Goal: Task Accomplishment & Management: Manage account settings

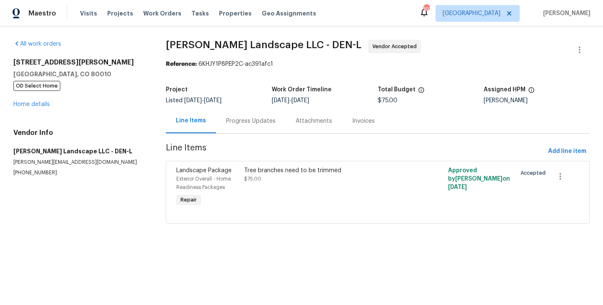
click at [247, 111] on div "Progress Updates" at bounding box center [251, 121] width 70 height 25
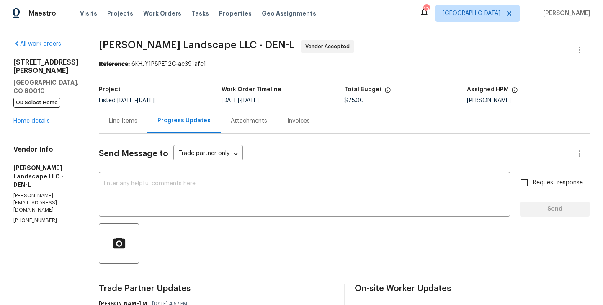
click at [40, 189] on section "All work orders 1200 Iola St Aurora, CO 80010 OD Select Home Home details Vendo…" at bounding box center [45, 305] width 65 height 530
copy p "(303) 500-2297"
drag, startPoint x: 66, startPoint y: 73, endPoint x: 8, endPoint y: 60, distance: 59.8
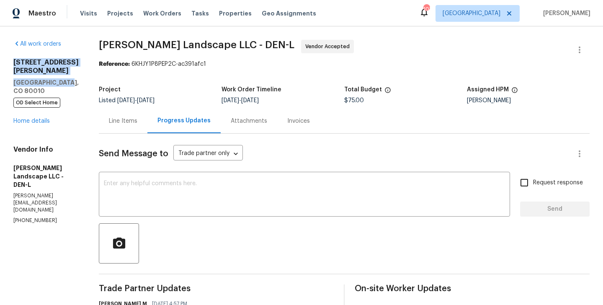
click at [8, 60] on div "All work orders 1200 Iola St Aurora, CO 80010 OD Select Home Home details Vendo…" at bounding box center [301, 304] width 603 height 556
copy div "1200 Iola St Aurora, CO 80010"
click at [256, 129] on div "Attachments" at bounding box center [249, 121] width 57 height 25
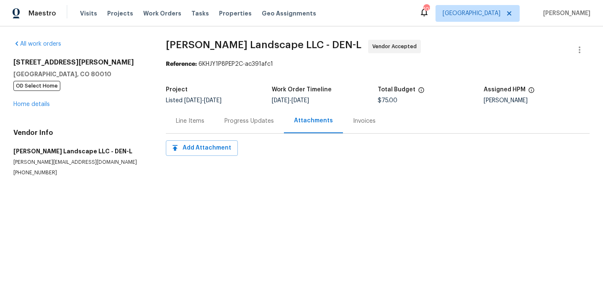
click at [28, 174] on p "(303) 500-2297" at bounding box center [79, 172] width 132 height 7
copy p "(303) 500-2297"
click at [236, 128] on div "Progress Updates" at bounding box center [250, 121] width 70 height 25
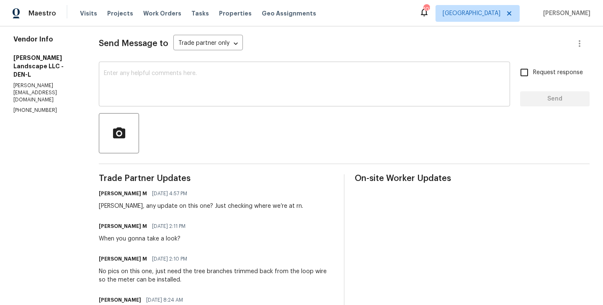
scroll to position [206, 0]
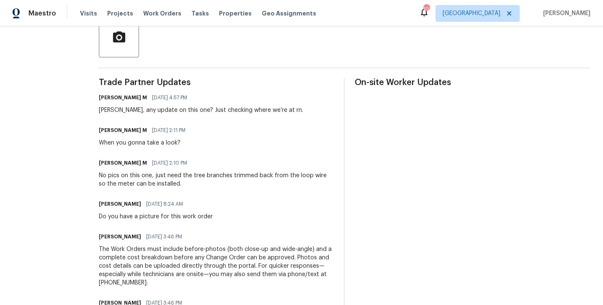
click at [116, 203] on h6 "Antonio Martinez" at bounding box center [120, 204] width 42 height 8
copy h6 "Antonio"
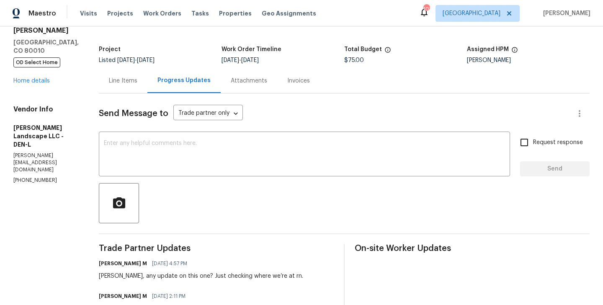
scroll to position [0, 0]
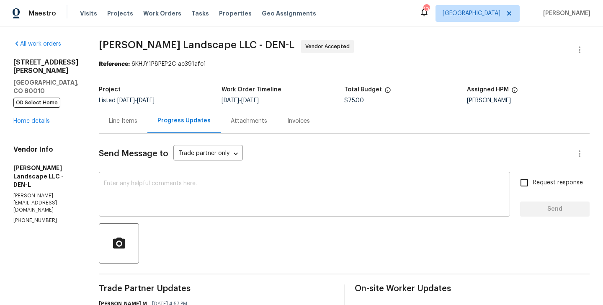
click at [155, 202] on textarea at bounding box center [304, 195] width 401 height 29
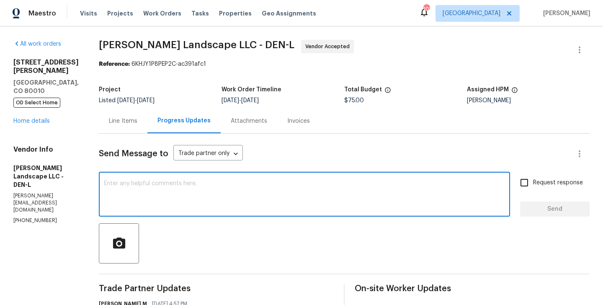
paste textarea "Antonio"
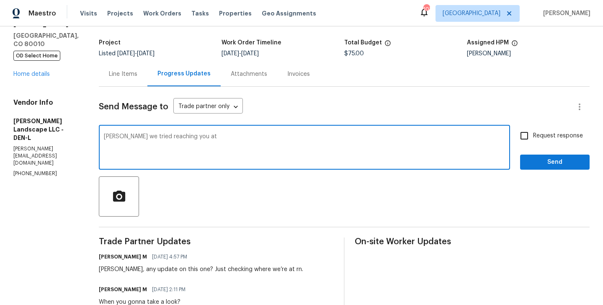
scroll to position [49, 0]
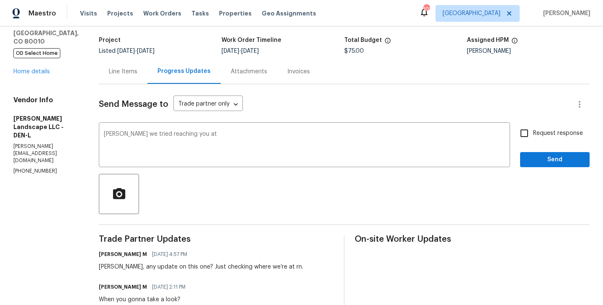
click at [23, 168] on p "(303) 500-2297" at bounding box center [45, 171] width 65 height 7
copy p "(303) 500-2297"
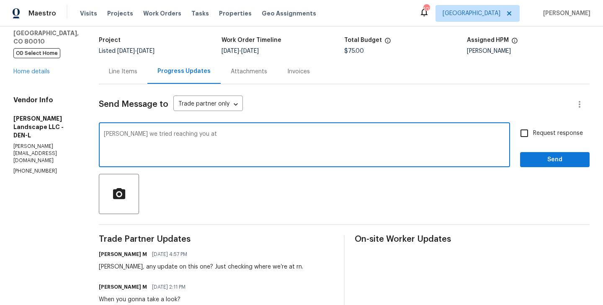
click at [229, 132] on textarea "Antonio we tried reaching you at" at bounding box center [304, 145] width 401 height 29
paste textarea "(303) 500-2297"
click at [247, 135] on textarea "Antonio we tried reaching you at (303) 500-2297" at bounding box center [304, 145] width 401 height 29
type textarea "Antonio we tried reaching you at (303) 500-2297 but couldn't get any response. …"
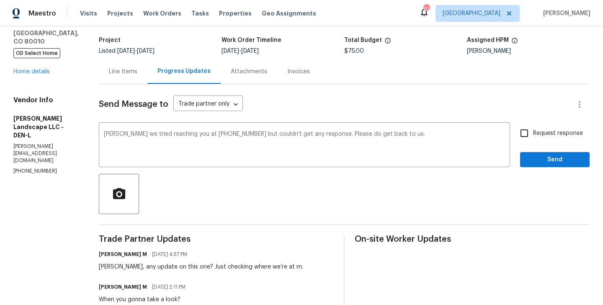
click at [547, 137] on span "Request response" at bounding box center [558, 133] width 50 height 9
click at [533, 137] on input "Request response" at bounding box center [525, 133] width 18 height 18
checkbox input "true"
click at [537, 163] on span "Send" at bounding box center [555, 160] width 56 height 10
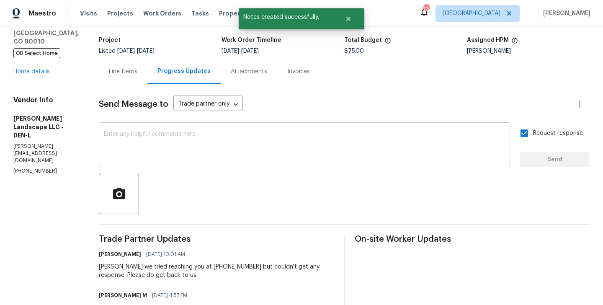
scroll to position [0, 0]
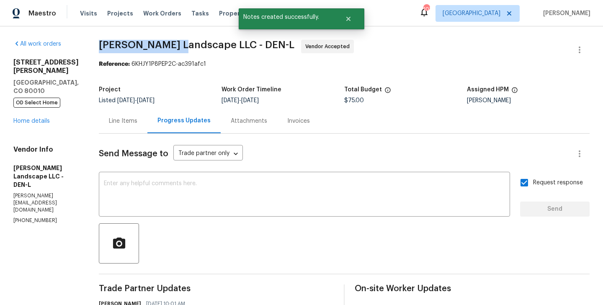
drag, startPoint x: 100, startPoint y: 49, endPoint x: 179, endPoint y: 44, distance: 78.9
copy span "Dalia Landscape"
click at [24, 118] on link "Home details" at bounding box center [31, 121] width 36 height 6
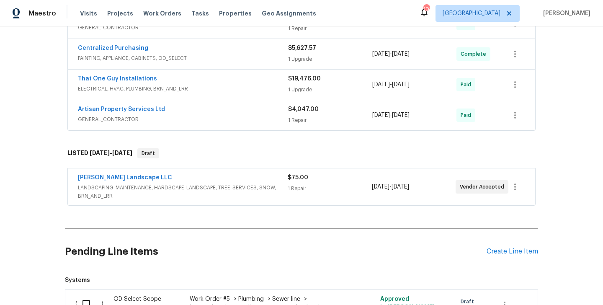
scroll to position [553, 0]
click at [114, 177] on link "Dalia Landscape LLC" at bounding box center [125, 177] width 94 height 6
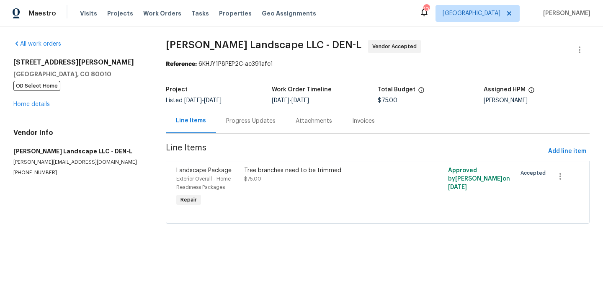
click at [39, 163] on p "antonio@dalialandscape.com" at bounding box center [79, 162] width 132 height 7
copy p "antonio@dalialandscape.com"
click at [246, 122] on div "Progress Updates" at bounding box center [250, 121] width 49 height 8
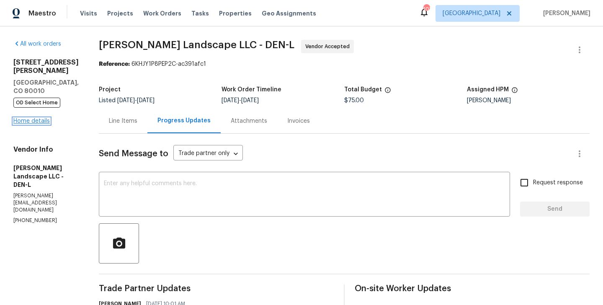
click at [42, 118] on link "Home details" at bounding box center [31, 121] width 36 height 6
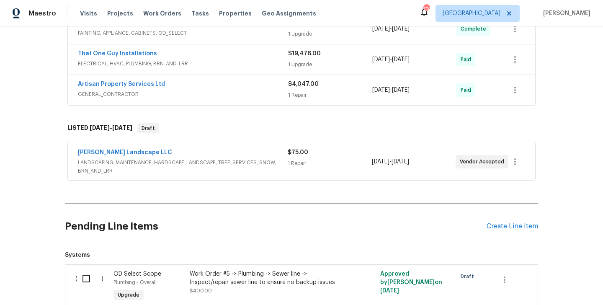
scroll to position [600, 0]
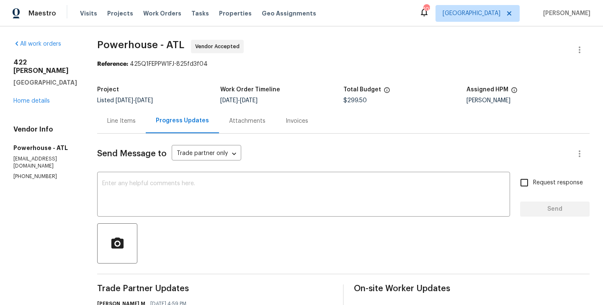
click at [136, 121] on div "Line Items" at bounding box center [121, 121] width 28 height 8
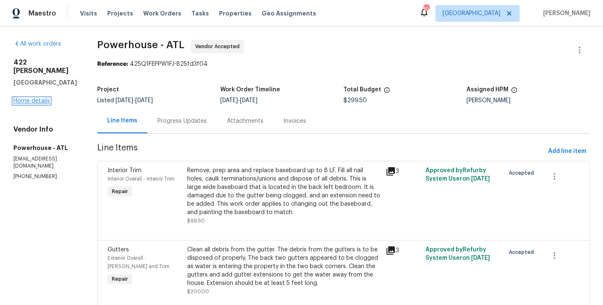
click at [31, 98] on link "Home details" at bounding box center [31, 101] width 36 height 6
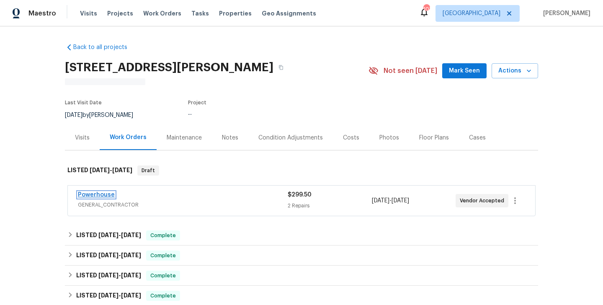
click at [88, 195] on link "Powerhouse" at bounding box center [96, 195] width 37 height 6
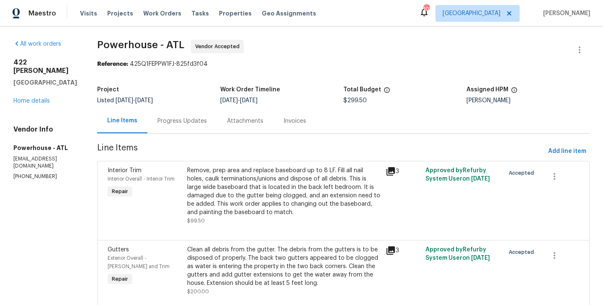
click at [193, 105] on div "Project Listed 9/29/2025 - 10/6/2025 Work Order Timeline 10/3/2025 - 10/6/2025 …" at bounding box center [343, 95] width 493 height 27
click at [192, 119] on div "Progress Updates" at bounding box center [182, 121] width 49 height 8
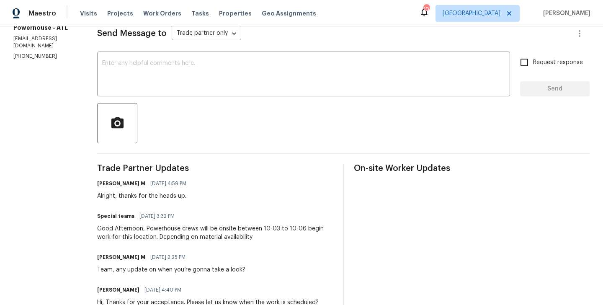
scroll to position [121, 0]
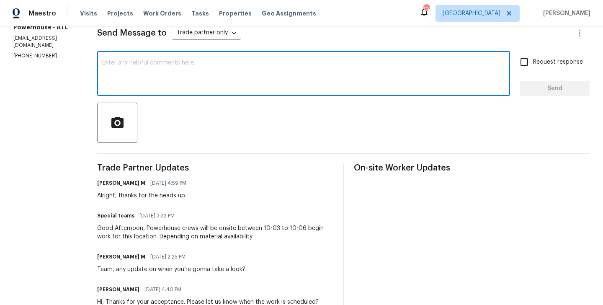
click at [189, 78] on textarea at bounding box center [303, 74] width 403 height 29
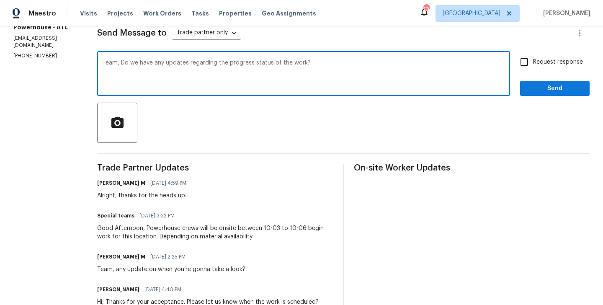
type textarea "Team, Do we have any updates regarding the progress status of the work?"
click at [550, 67] on label "Request response" at bounding box center [549, 62] width 67 height 18
click at [533, 67] on input "Request response" at bounding box center [525, 62] width 18 height 18
checkbox input "true"
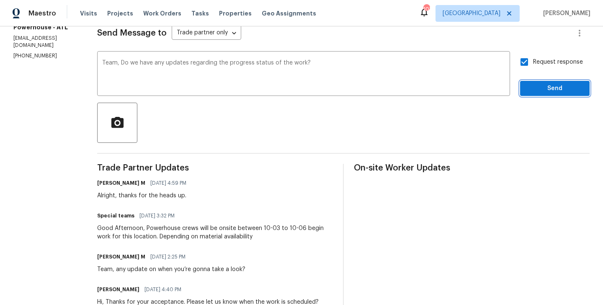
click at [550, 89] on span "Send" at bounding box center [555, 88] width 56 height 10
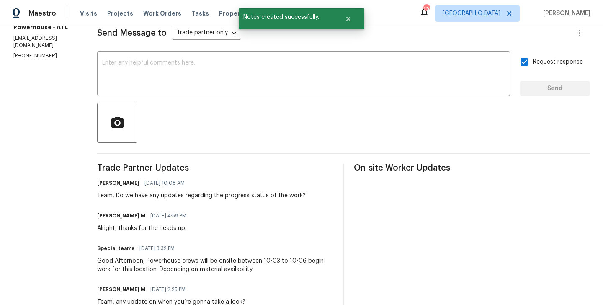
scroll to position [0, 0]
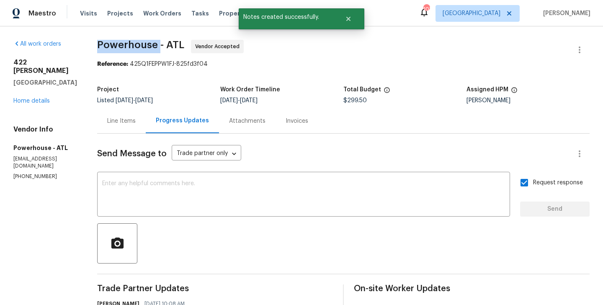
drag, startPoint x: 121, startPoint y: 50, endPoint x: 185, endPoint y: 47, distance: 63.7
copy span "Powerhouse"
click at [37, 98] on link "Home details" at bounding box center [31, 101] width 36 height 6
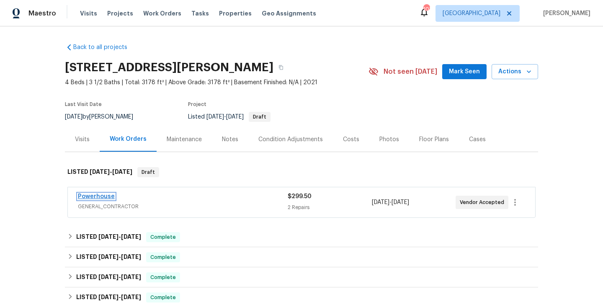
click at [108, 196] on link "Powerhouse" at bounding box center [96, 197] width 37 height 6
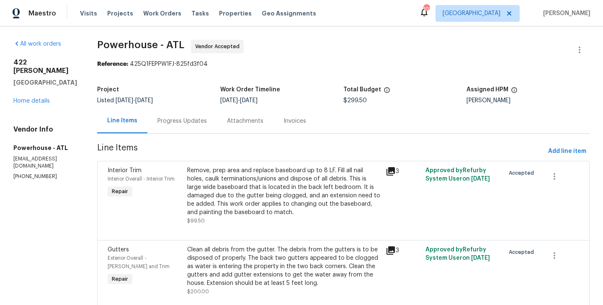
click at [27, 168] on section "All work orders 422 McDaniel Pl Canton, GA 30115 Home details Vendor Info Power…" at bounding box center [45, 181] width 64 height 282
copy p "(817) 297-8575"
click at [186, 120] on div "Progress Updates" at bounding box center [182, 121] width 49 height 8
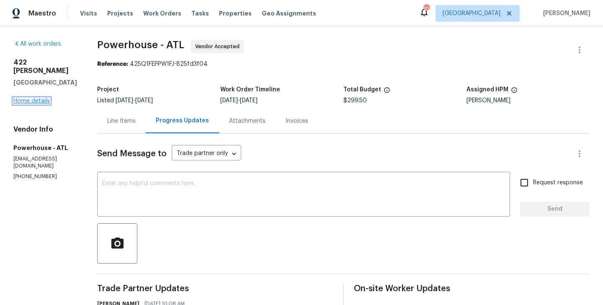
click at [49, 98] on link "Home details" at bounding box center [31, 101] width 36 height 6
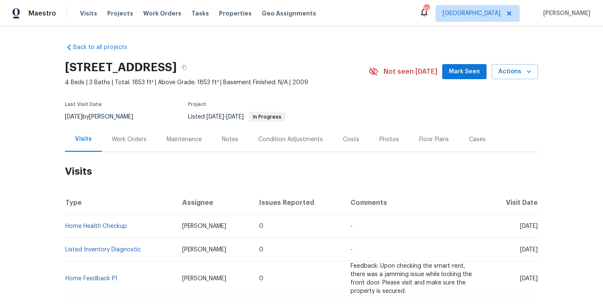
click at [127, 144] on div "Work Orders" at bounding box center [129, 139] width 55 height 25
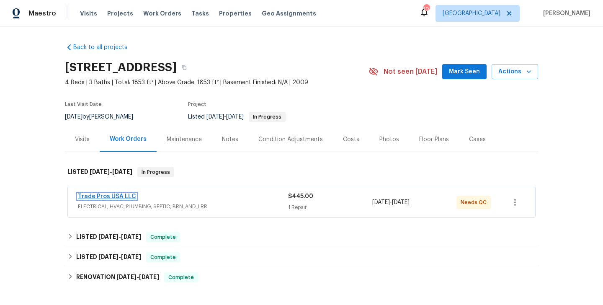
click at [124, 196] on link "Trade Pros USA LLC" at bounding box center [107, 197] width 58 height 6
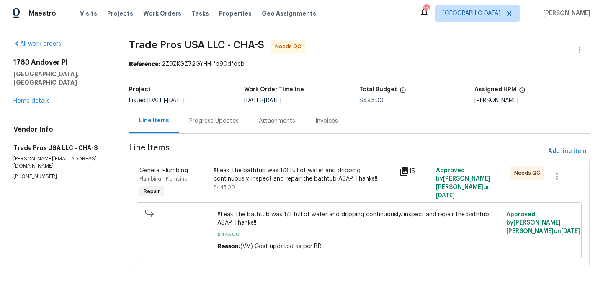
click at [220, 125] on div "Progress Updates" at bounding box center [213, 121] width 49 height 8
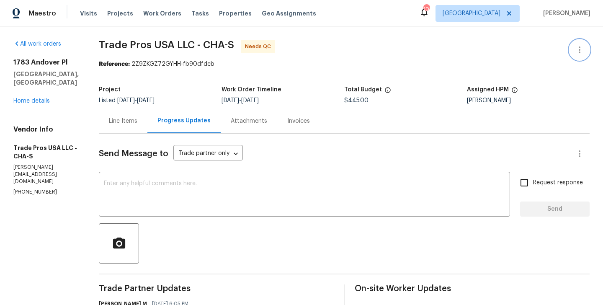
click at [576, 49] on icon "button" at bounding box center [580, 50] width 10 height 10
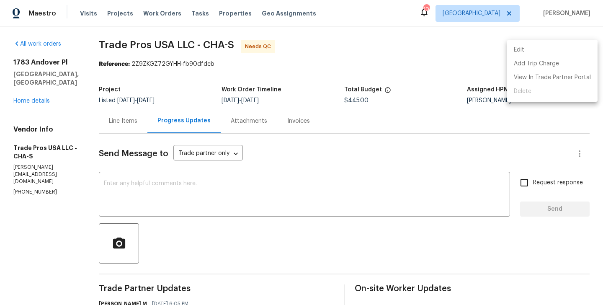
click at [543, 48] on li "Edit" at bounding box center [552, 50] width 90 height 14
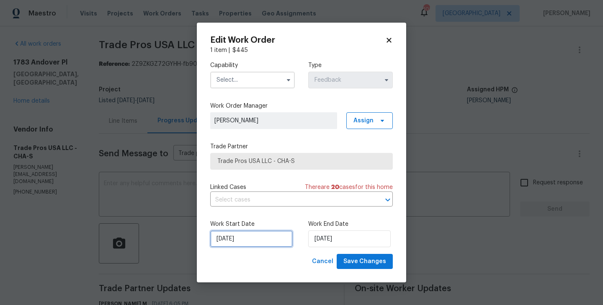
click at [236, 242] on input "02/10/2025" at bounding box center [251, 238] width 83 height 17
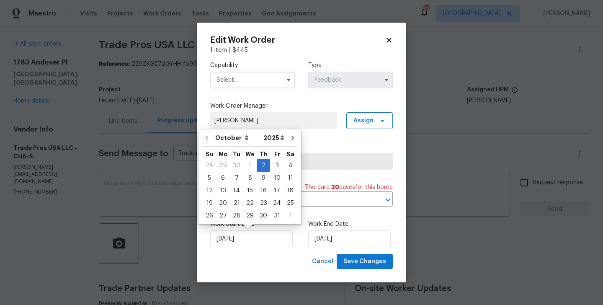
click at [76, 156] on body "Maestro Visits Projects Work Orders Tasks Properties Geo Assignments 102 Atlant…" at bounding box center [301, 152] width 603 height 305
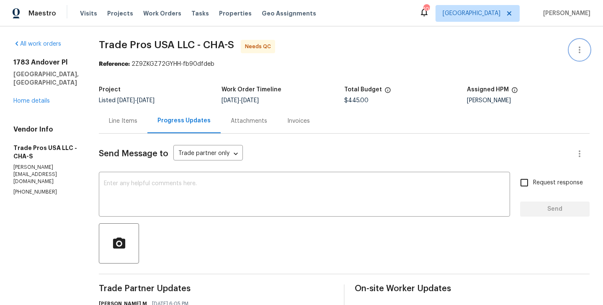
click at [579, 49] on icon "button" at bounding box center [580, 50] width 10 height 10
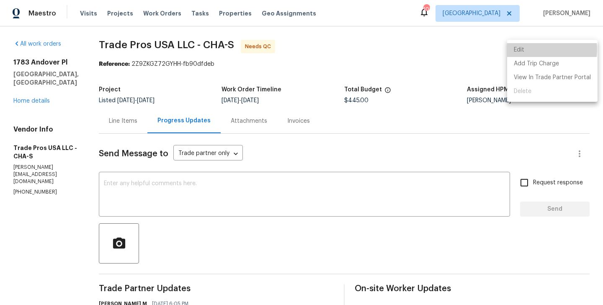
click at [536, 49] on li "Edit" at bounding box center [552, 50] width 90 height 14
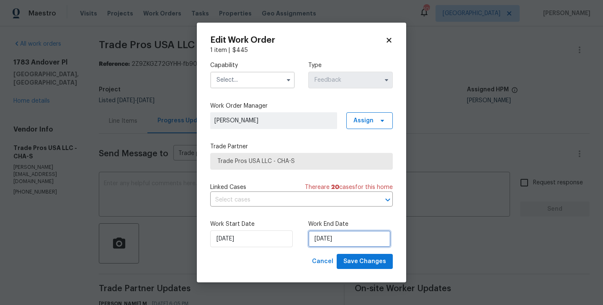
click at [337, 238] on input "03/10/2025" at bounding box center [349, 238] width 83 height 17
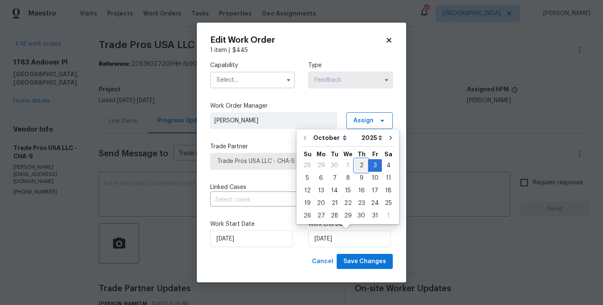
click at [360, 164] on div "2" at bounding box center [361, 166] width 13 height 12
type input "02/10/2025"
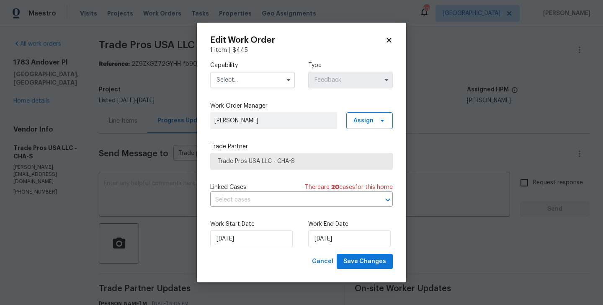
click at [242, 76] on input "text" at bounding box center [252, 80] width 85 height 17
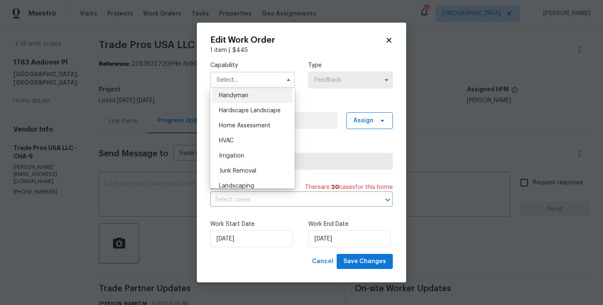
click at [243, 90] on div "Handyman" at bounding box center [252, 95] width 80 height 15
type input "Handyman"
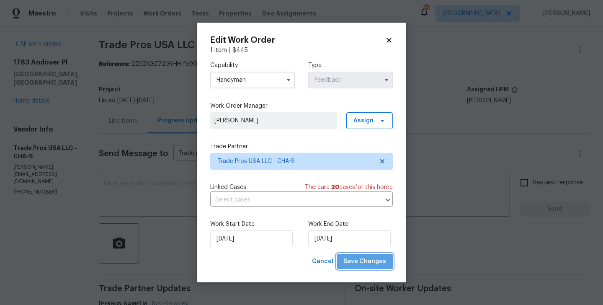
click at [383, 258] on span "Save Changes" at bounding box center [365, 261] width 43 height 10
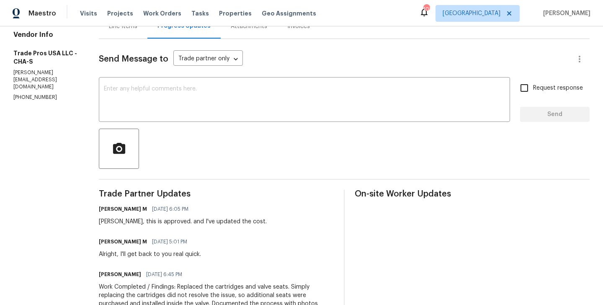
scroll to position [95, 0]
click at [154, 99] on textarea at bounding box center [304, 99] width 401 height 29
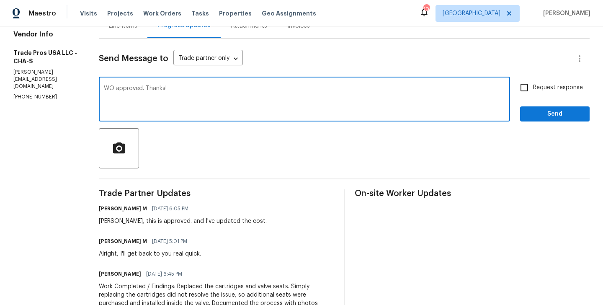
type textarea "WO approved. Thanks!"
click at [354, 90] on textarea "WO approved. Thanks!" at bounding box center [304, 99] width 401 height 29
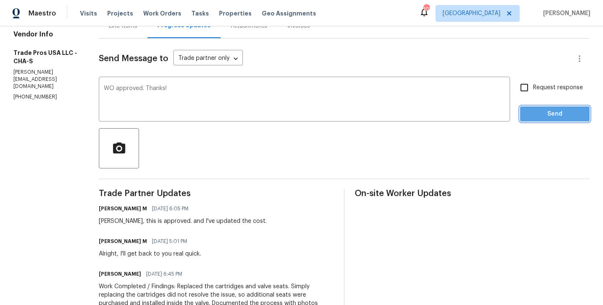
click at [540, 116] on span "Send" at bounding box center [555, 114] width 56 height 10
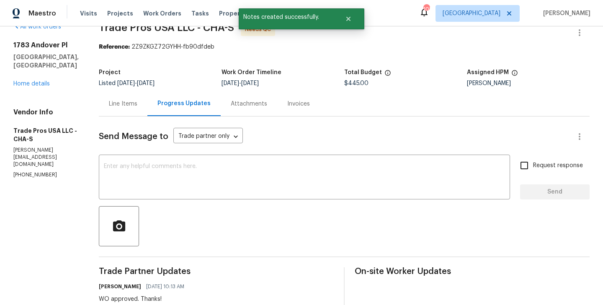
scroll to position [0, 0]
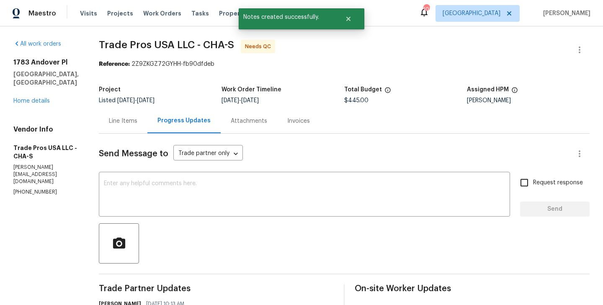
click at [122, 122] on div "Line Items" at bounding box center [123, 121] width 28 height 8
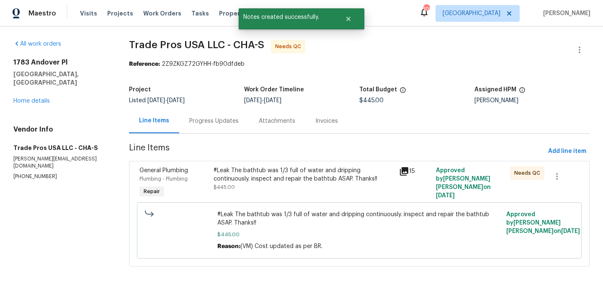
click at [244, 176] on div "#Leak The bathtub was 1/3 full of water and dripping continuously. inspect and …" at bounding box center [304, 174] width 180 height 17
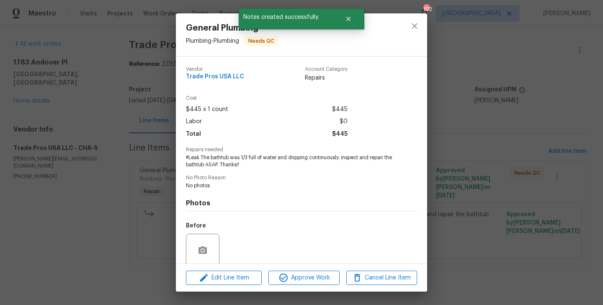
scroll to position [67, 0]
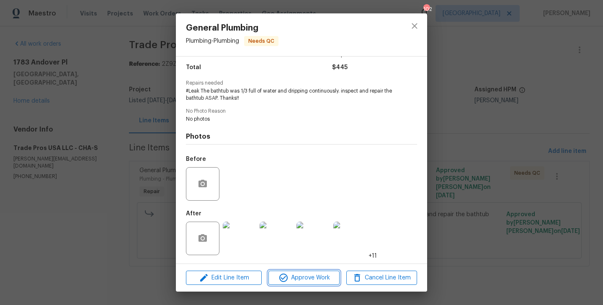
click at [295, 283] on button "Approve Work" at bounding box center [304, 278] width 71 height 15
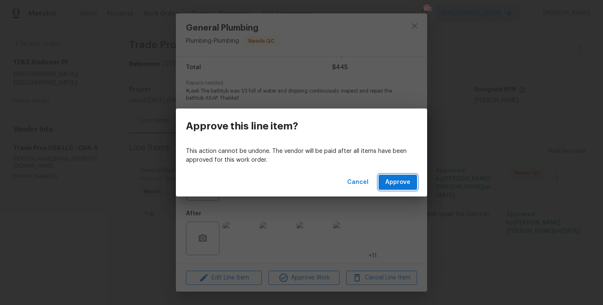
click at [401, 181] on span "Approve" at bounding box center [397, 182] width 25 height 10
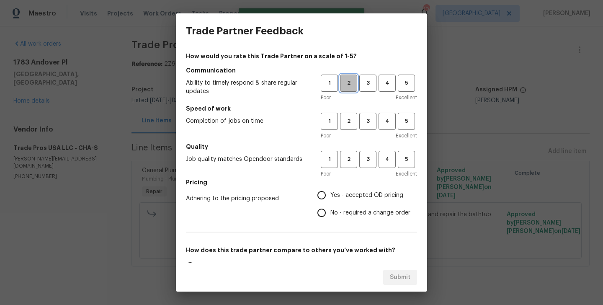
click at [351, 87] on span "2" at bounding box center [349, 83] width 16 height 10
click at [351, 127] on button "2" at bounding box center [348, 121] width 17 height 17
click at [351, 146] on h5 "Quality" at bounding box center [301, 146] width 231 height 8
click at [347, 160] on span "2" at bounding box center [349, 160] width 16 height 10
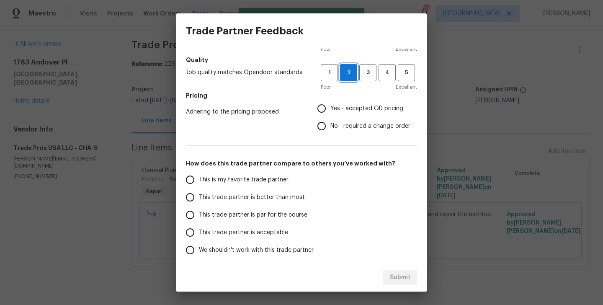
scroll to position [89, 0]
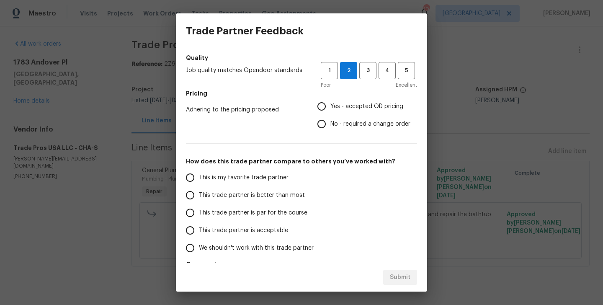
click at [345, 126] on span "No - required a change order" at bounding box center [371, 124] width 80 height 9
click at [331, 126] on input "No - required a change order" at bounding box center [322, 124] width 18 height 18
radio input "true"
click at [255, 199] on span "This trade partner is better than most" at bounding box center [252, 195] width 106 height 9
click at [199, 199] on input "This trade partner is better than most" at bounding box center [190, 195] width 18 height 18
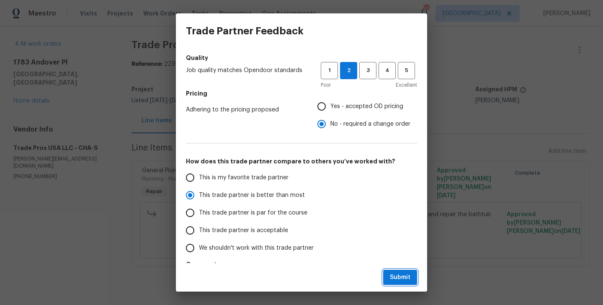
click at [398, 271] on button "Submit" at bounding box center [400, 278] width 34 height 16
radio input "true"
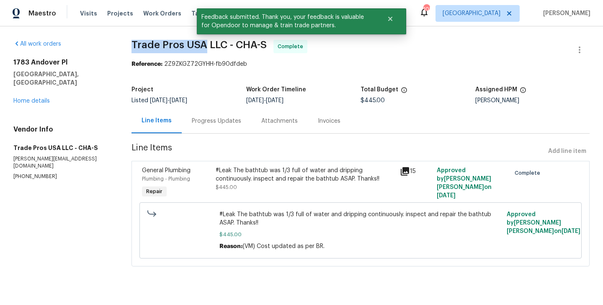
drag, startPoint x: 129, startPoint y: 47, endPoint x: 207, endPoint y: 47, distance: 78.8
click at [207, 47] on div "All work orders 1783 Andover Pl Chattanooga, TN 37421 Home details Vendor Info …" at bounding box center [301, 158] width 603 height 264
copy span "Trade Pros USA"
click at [231, 135] on section "Trade Pros USA LLC - CHA-S Complete Reference: 2Z9ZKGZ72GYHH-fb90dfdeb Project …" at bounding box center [361, 158] width 458 height 237
click at [187, 100] on span "10/6/2025" at bounding box center [179, 101] width 18 height 6
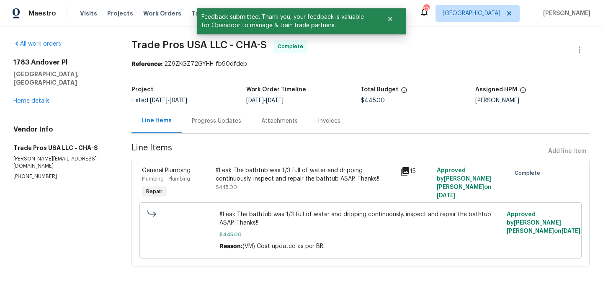
click at [211, 120] on div "Progress Updates" at bounding box center [216, 121] width 49 height 8
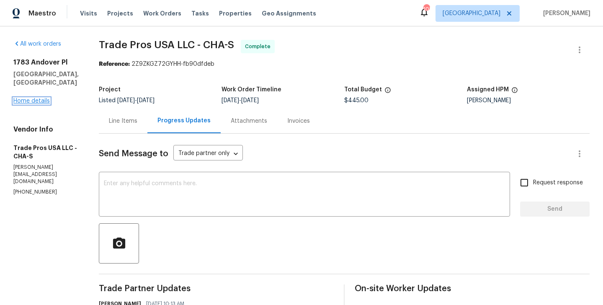
click at [33, 99] on link "Home details" at bounding box center [31, 101] width 36 height 6
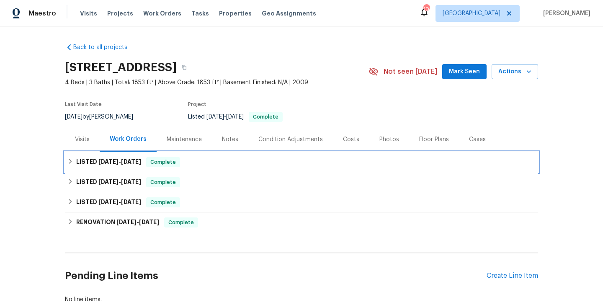
click at [171, 161] on span "Complete" at bounding box center [163, 162] width 32 height 8
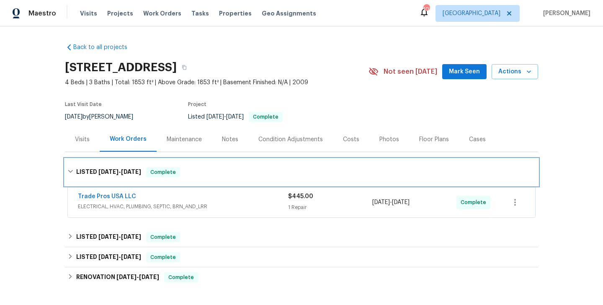
click at [171, 161] on div "LISTED 9/20/25 - 10/6/25 Complete" at bounding box center [301, 172] width 473 height 27
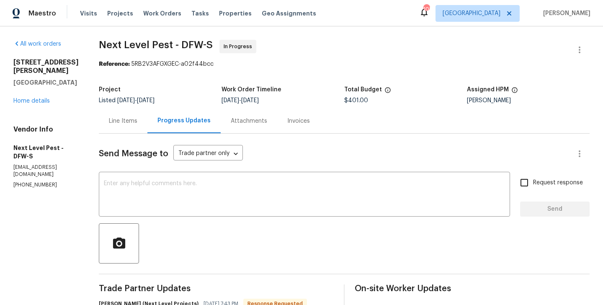
click at [122, 119] on div "Line Items" at bounding box center [123, 121] width 28 height 8
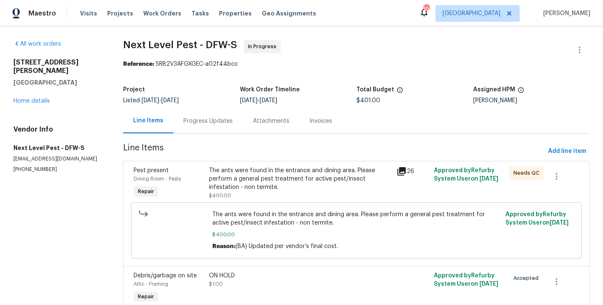
scroll to position [39, 0]
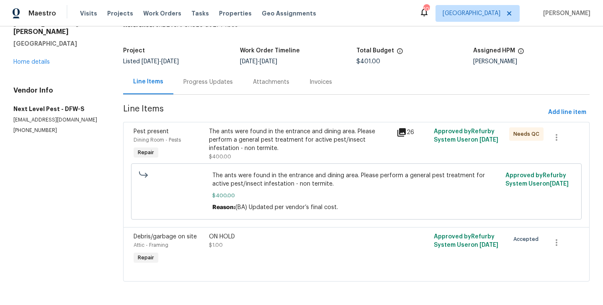
click at [222, 75] on div "Progress Updates" at bounding box center [208, 82] width 70 height 25
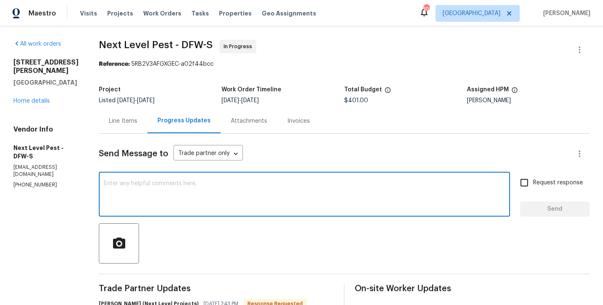
click at [156, 207] on textarea at bounding box center [304, 195] width 401 height 29
type textarea "Thanks. WO approved."
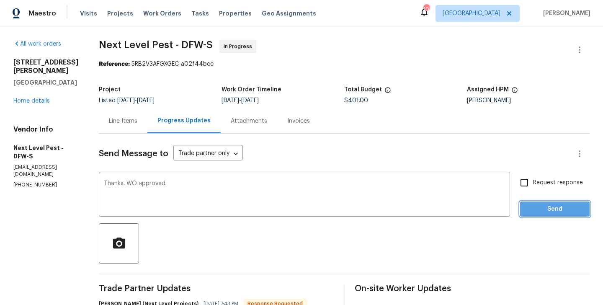
click at [537, 214] on span "Send" at bounding box center [555, 209] width 56 height 10
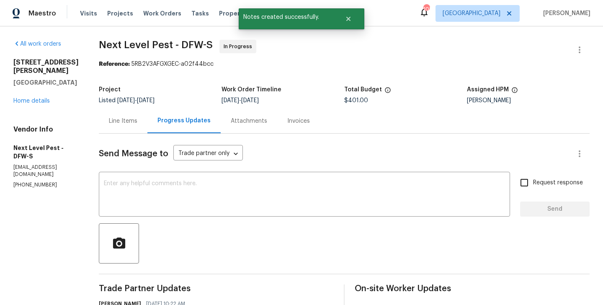
click at [127, 111] on div "Line Items" at bounding box center [123, 121] width 49 height 25
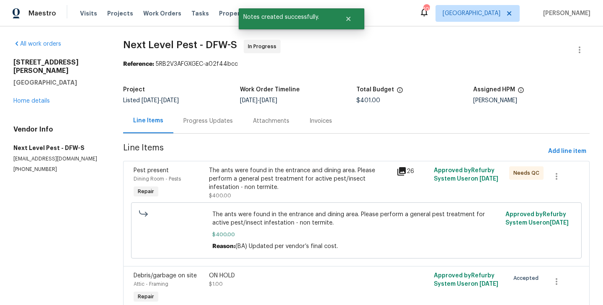
scroll to position [39, 0]
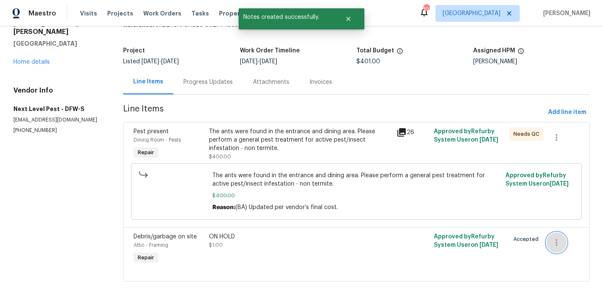
click at [561, 243] on icon "button" at bounding box center [557, 243] width 10 height 10
click at [564, 244] on li "Cancel" at bounding box center [563, 242] width 32 height 14
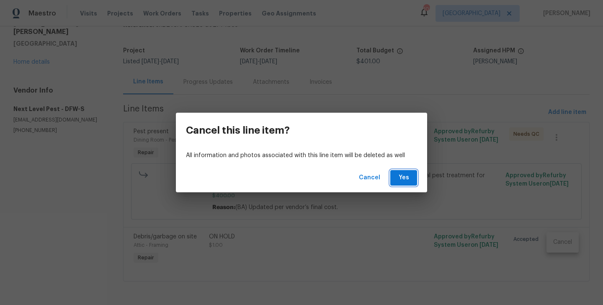
click at [414, 178] on button "Yes" at bounding box center [403, 178] width 27 height 16
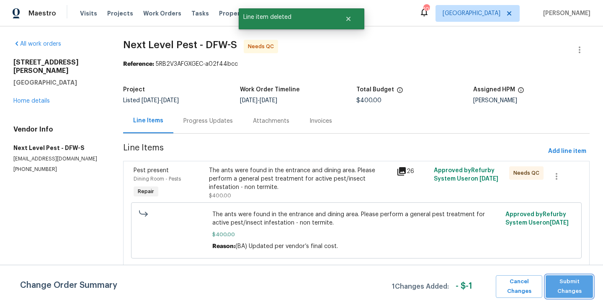
click at [561, 287] on span "Submit Changes" at bounding box center [569, 286] width 39 height 19
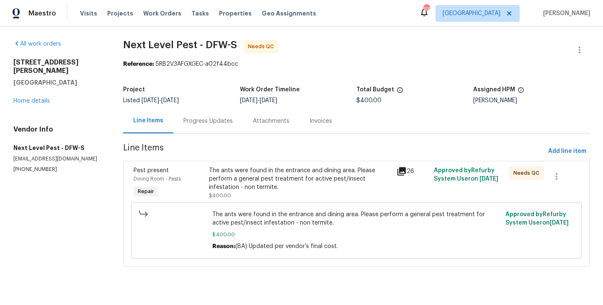
click at [208, 121] on div "Progress Updates" at bounding box center [207, 121] width 49 height 8
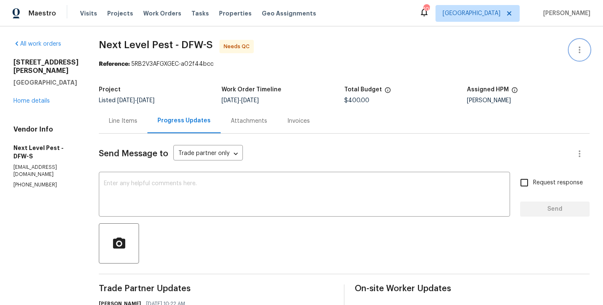
click at [586, 48] on button "button" at bounding box center [580, 50] width 20 height 20
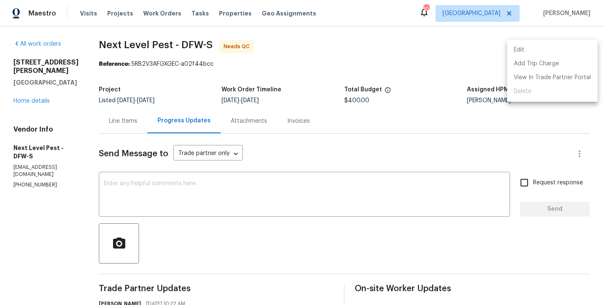
click at [563, 50] on li "Edit" at bounding box center [552, 50] width 90 height 14
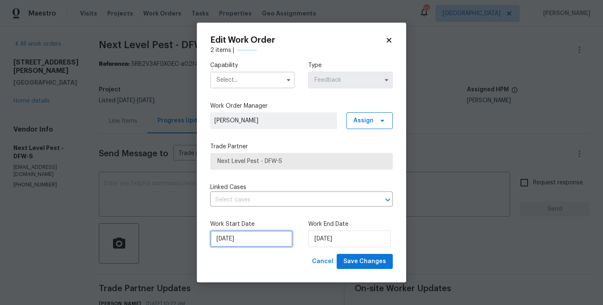
click at [220, 240] on input "26/09/2025" at bounding box center [251, 238] width 83 height 17
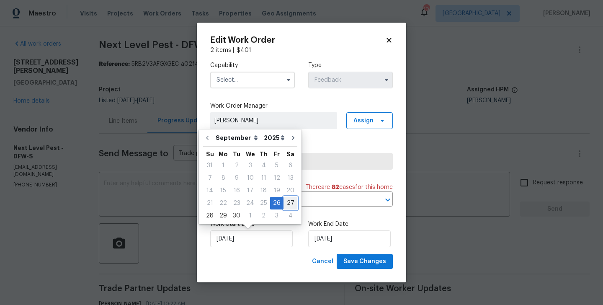
click at [286, 203] on div "27" at bounding box center [291, 203] width 14 height 12
type input "27/09/2025"
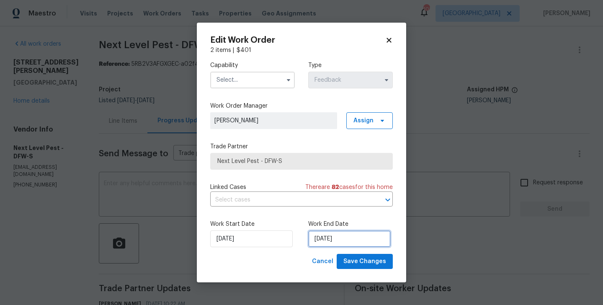
click at [330, 236] on input "03/10/2025" at bounding box center [349, 238] width 83 height 17
select select "9"
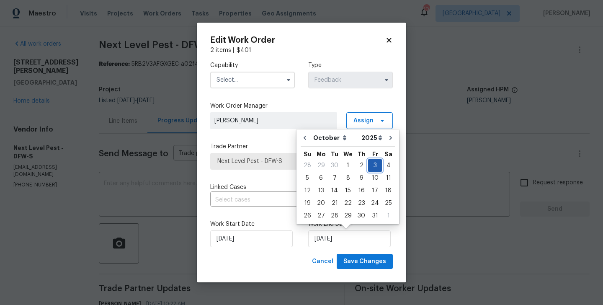
click at [372, 166] on div "3" at bounding box center [375, 166] width 14 height 12
click at [250, 77] on input "text" at bounding box center [252, 80] width 85 height 17
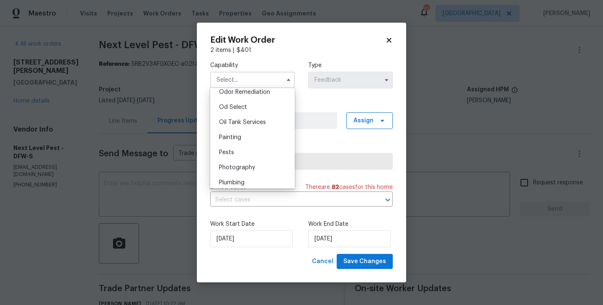
scroll to position [667, 0]
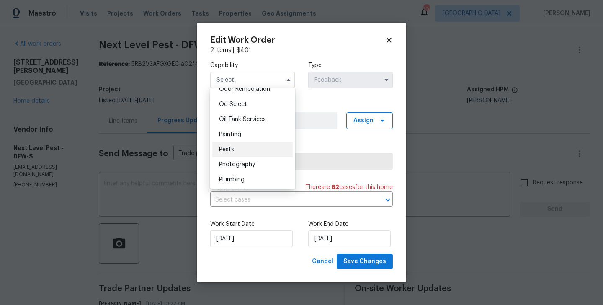
click at [242, 151] on div "Pests" at bounding box center [252, 149] width 80 height 15
type input "Pests"
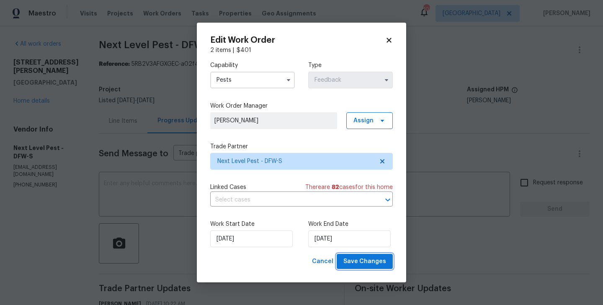
click at [357, 258] on span "Save Changes" at bounding box center [365, 261] width 43 height 10
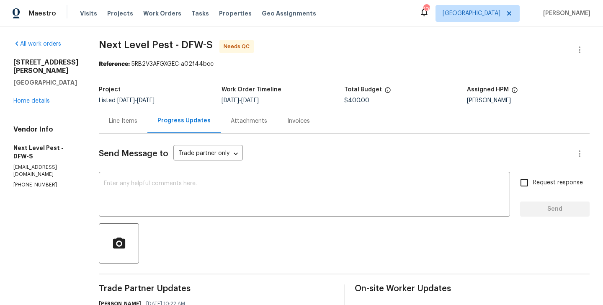
click at [118, 119] on div "Line Items" at bounding box center [123, 121] width 28 height 8
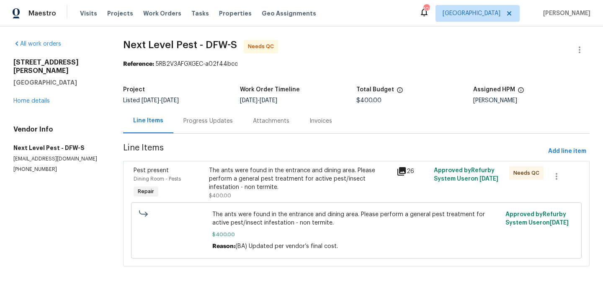
click at [243, 190] on div "The ants were found in the entrance and dining area. Please perform a general p…" at bounding box center [300, 178] width 183 height 25
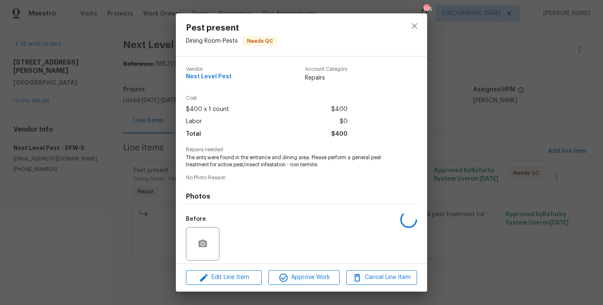
scroll to position [60, 0]
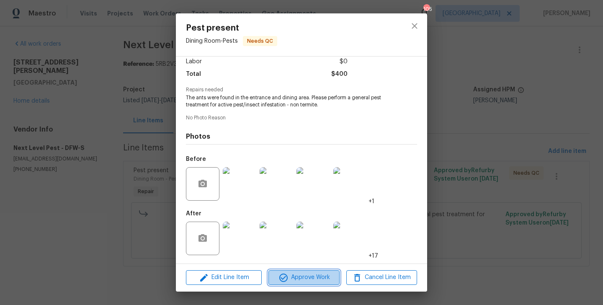
click at [301, 278] on span "Approve Work" at bounding box center [304, 277] width 66 height 10
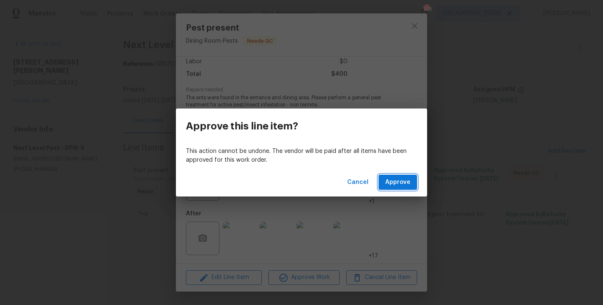
click at [396, 182] on span "Approve" at bounding box center [397, 182] width 25 height 10
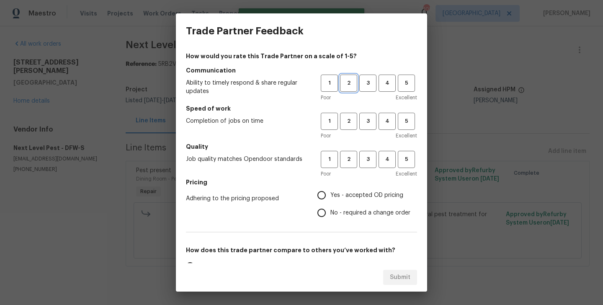
click at [350, 83] on span "2" at bounding box center [349, 83] width 16 height 10
click at [349, 126] on button "2" at bounding box center [348, 121] width 17 height 17
click at [349, 158] on span "2" at bounding box center [349, 160] width 16 height 10
click at [346, 209] on span "No - required a change order" at bounding box center [371, 213] width 80 height 9
click at [331, 209] on input "No - required a change order" at bounding box center [322, 213] width 18 height 18
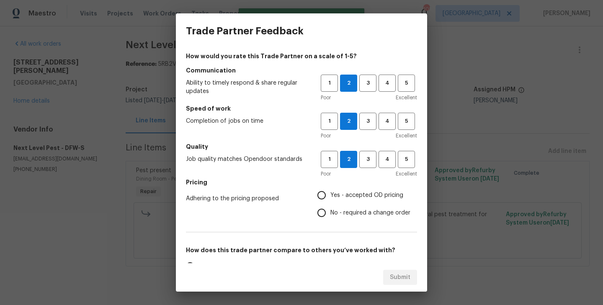
radio input "true"
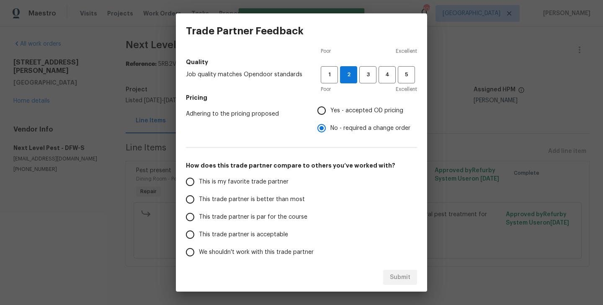
scroll to position [85, 0]
click at [297, 198] on span "This trade partner is better than most" at bounding box center [252, 199] width 106 height 9
click at [199, 198] on input "This trade partner is better than most" at bounding box center [190, 199] width 18 height 18
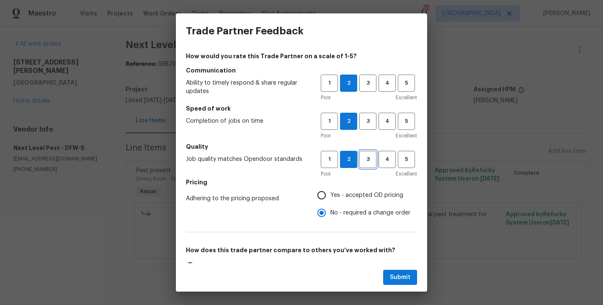
click at [366, 155] on span "3" at bounding box center [368, 160] width 16 height 10
radio input "true"
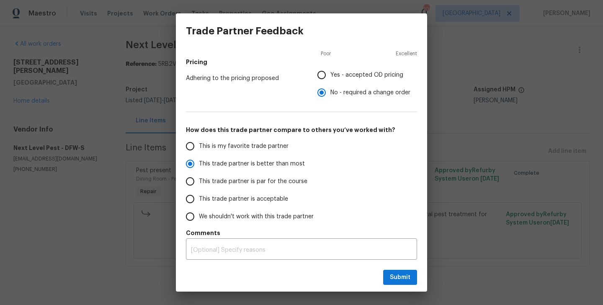
click at [406, 291] on div "Submit" at bounding box center [301, 277] width 251 height 29
click at [404, 287] on div "Submit" at bounding box center [301, 277] width 251 height 29
click at [402, 283] on button "Submit" at bounding box center [400, 278] width 34 height 16
radio input "false"
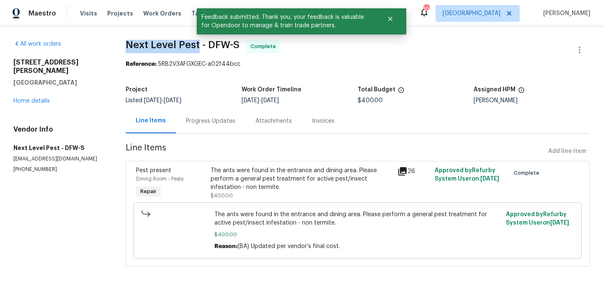
drag, startPoint x: 122, startPoint y: 48, endPoint x: 198, endPoint y: 48, distance: 75.8
click at [198, 48] on div "All work orders 3925 Wedgworth Rd S Fort Worth, TX 76133 Home details Vendor In…" at bounding box center [301, 158] width 603 height 264
copy span "Next Level Pest"
click at [35, 98] on link "Home details" at bounding box center [31, 101] width 36 height 6
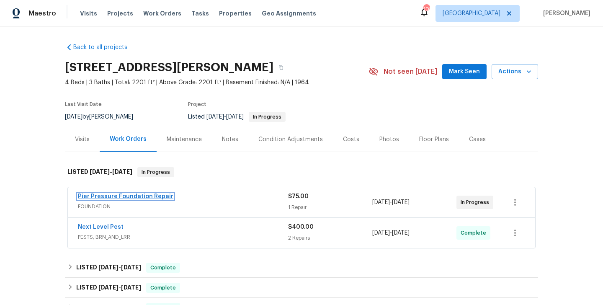
click at [144, 197] on link "Pier Pressure Foundation Repair" at bounding box center [126, 197] width 96 height 6
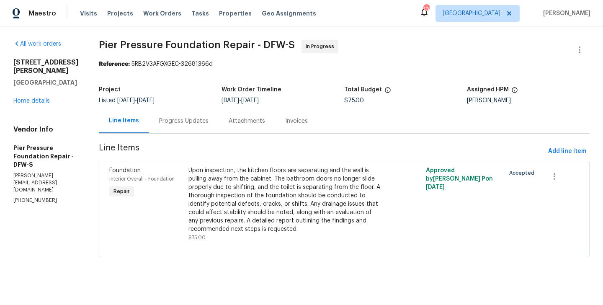
click at [185, 125] on div "Progress Updates" at bounding box center [183, 121] width 49 height 8
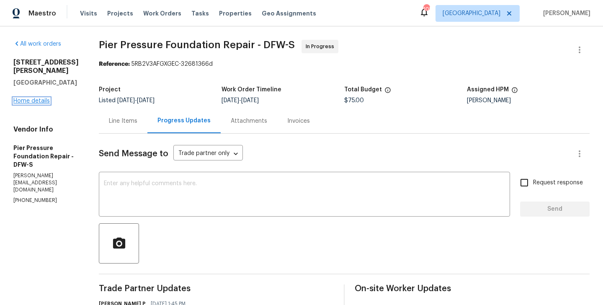
click at [42, 98] on link "Home details" at bounding box center [31, 101] width 36 height 6
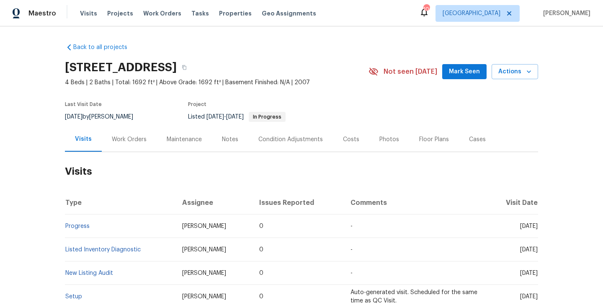
click at [128, 136] on div "Work Orders" at bounding box center [129, 139] width 35 height 8
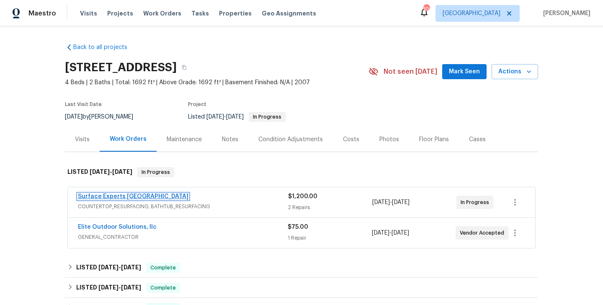
click at [137, 196] on link "Surface Experts [GEOGRAPHIC_DATA]" at bounding box center [133, 197] width 111 height 6
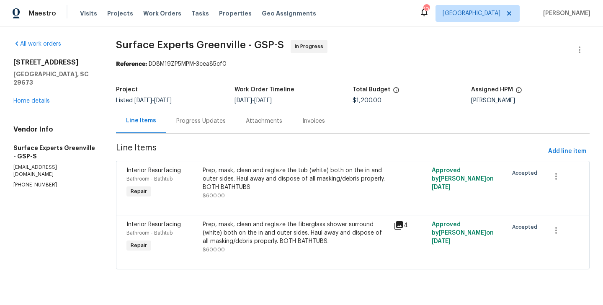
click at [199, 120] on div "Progress Updates" at bounding box center [200, 121] width 49 height 8
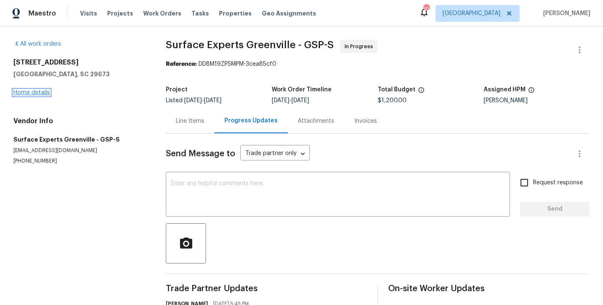
click at [43, 95] on link "Home details" at bounding box center [31, 93] width 36 height 6
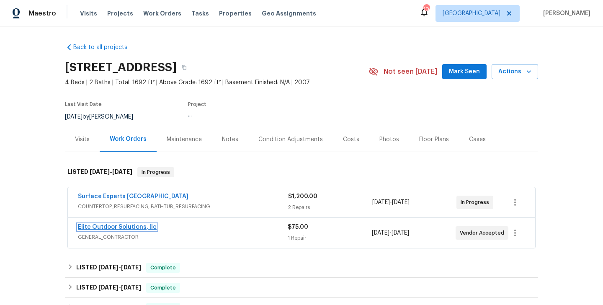
click at [134, 230] on link "Elite Outdoor Solutions, llc" at bounding box center [117, 227] width 79 height 6
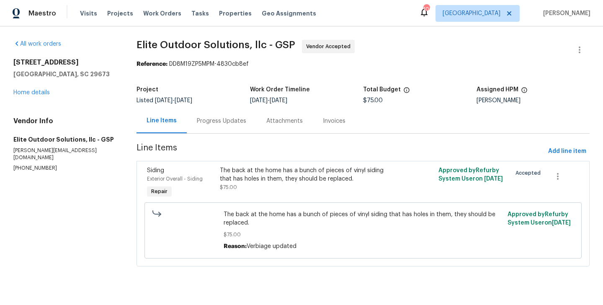
click at [218, 123] on div "Progress Updates" at bounding box center [221, 121] width 49 height 8
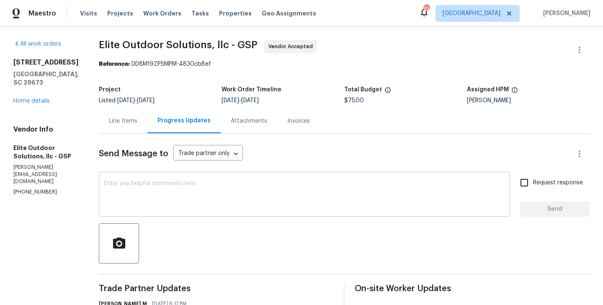
click at [205, 215] on div "x ​" at bounding box center [304, 195] width 411 height 43
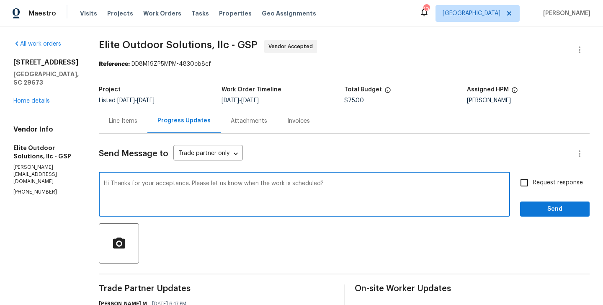
type textarea "Hi Thanks for your acceptance. Please let us know when the work is scheduled?"
click at [537, 185] on span "Request response" at bounding box center [558, 182] width 50 height 9
click at [533, 185] on input "Request response" at bounding box center [525, 183] width 18 height 18
checkbox input "true"
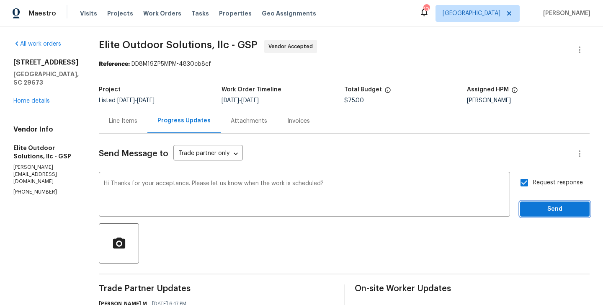
click at [537, 215] on button "Send" at bounding box center [555, 210] width 70 height 16
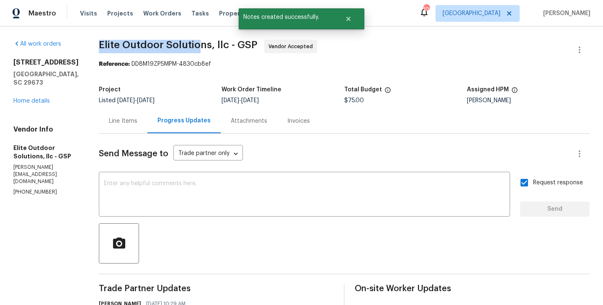
drag, startPoint x: 91, startPoint y: 43, endPoint x: 193, endPoint y: 43, distance: 102.2
click at [193, 43] on div "All work orders 6 Elmsford Ct Piedmont, SC 29673 Home details Vendor Info Elite…" at bounding box center [301, 247] width 603 height 442
click at [39, 189] on p "(704) 779-0386" at bounding box center [45, 192] width 65 height 7
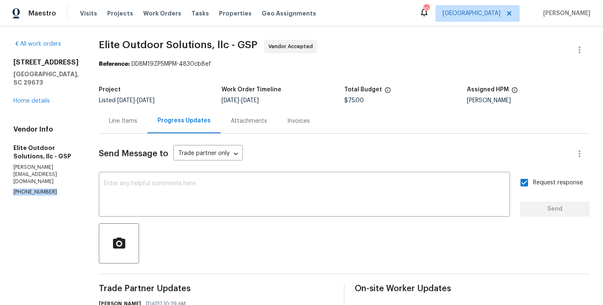
copy p "(704) 779-0386"
drag, startPoint x: 79, startPoint y: 77, endPoint x: 10, endPoint y: 57, distance: 72.0
click at [10, 57] on div "All work orders 6 Elmsford Ct Piedmont, SC 29673 Home details Vendor Info Elite…" at bounding box center [301, 247] width 603 height 442
copy div "6 Elmsford Ct Piedmont, SC 29673"
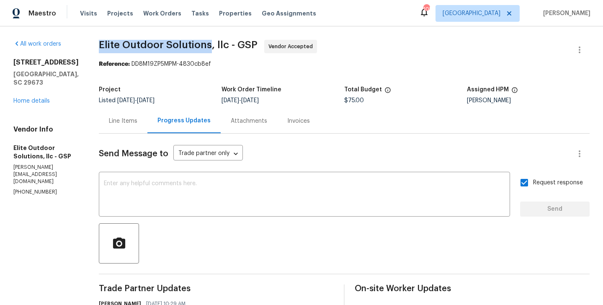
drag, startPoint x: 88, startPoint y: 42, endPoint x: 207, endPoint y: 43, distance: 118.1
click at [207, 43] on div "All work orders 6 Elmsford Ct Piedmont, SC 29673 Home details Vendor Info Elite…" at bounding box center [301, 247] width 603 height 442
copy span "Elite Outdoor Solutions"
click at [20, 98] on link "Home details" at bounding box center [31, 101] width 36 height 6
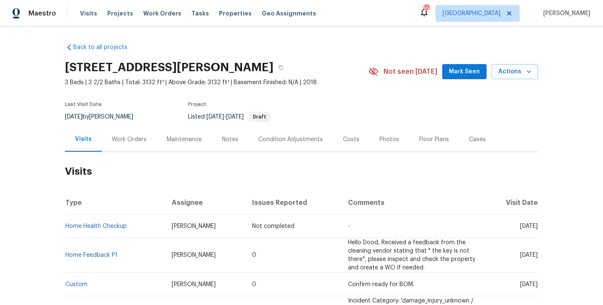
click at [131, 143] on div "Work Orders" at bounding box center [129, 139] width 55 height 25
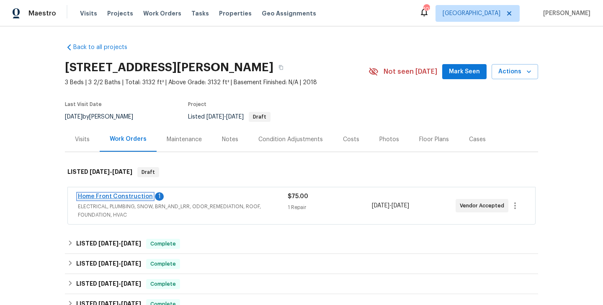
click at [138, 197] on link "Home Front Construction" at bounding box center [115, 197] width 75 height 6
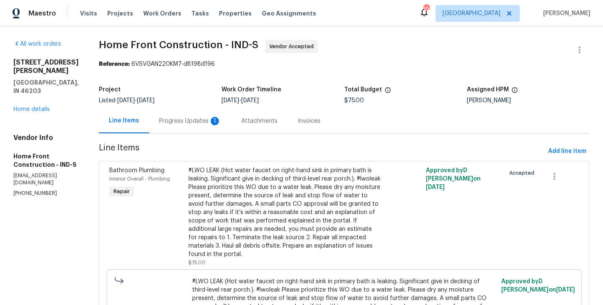
click at [217, 121] on div "Progress Updates 1" at bounding box center [190, 121] width 62 height 8
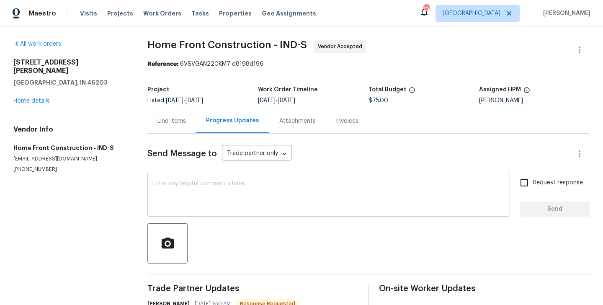
scroll to position [47, 0]
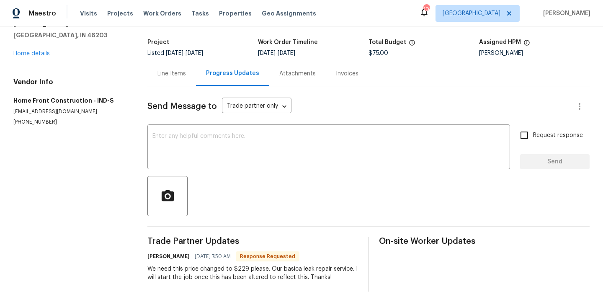
click at [167, 82] on div "Line Items" at bounding box center [171, 73] width 49 height 25
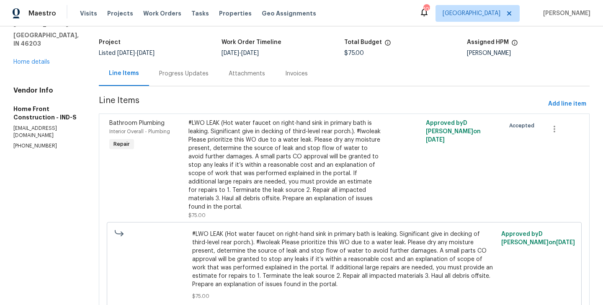
click at [201, 78] on div "Progress Updates" at bounding box center [184, 73] width 70 height 25
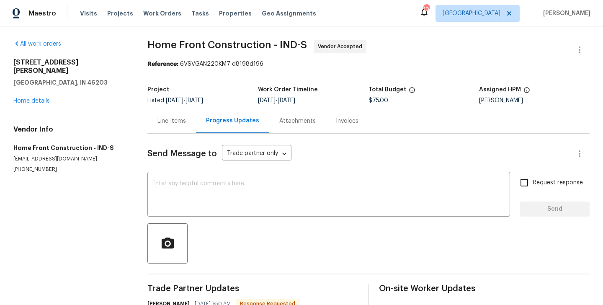
click at [178, 124] on div "Line Items" at bounding box center [172, 121] width 28 height 8
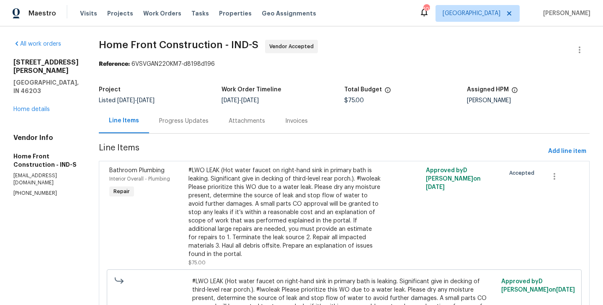
click at [277, 173] on div "#LWO LEAK (Hot water faucet on right-hand sink in primary bath is leaking. Sign…" at bounding box center [285, 212] width 193 height 92
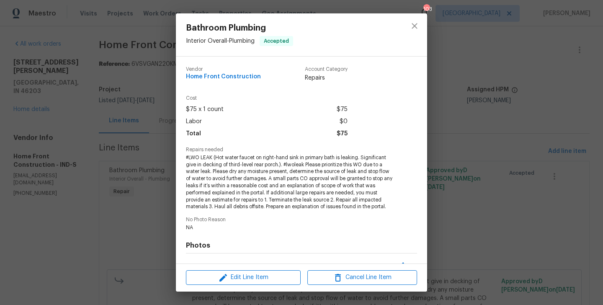
scroll to position [109, 0]
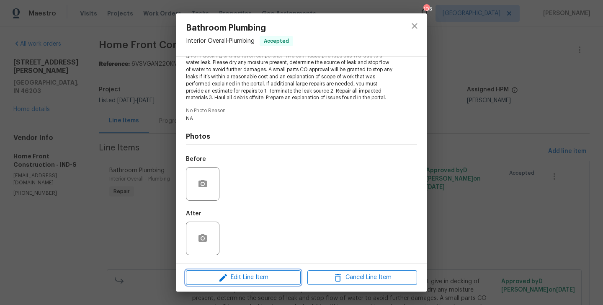
click at [253, 278] on span "Edit Line Item" at bounding box center [244, 277] width 110 height 10
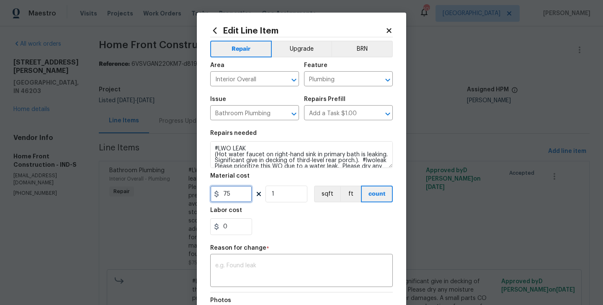
click at [224, 194] on input "75" at bounding box center [231, 194] width 42 height 17
type input "229"
click at [235, 259] on div "x ​" at bounding box center [301, 271] width 183 height 31
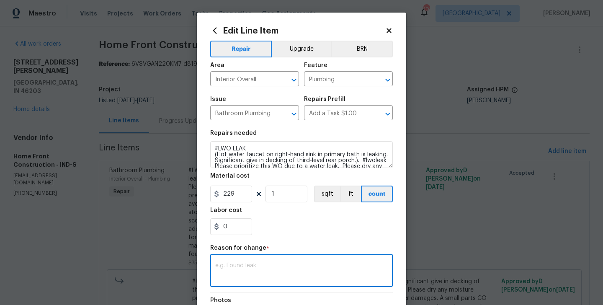
paste textarea "(BA) Updated per vendor’s final cost"
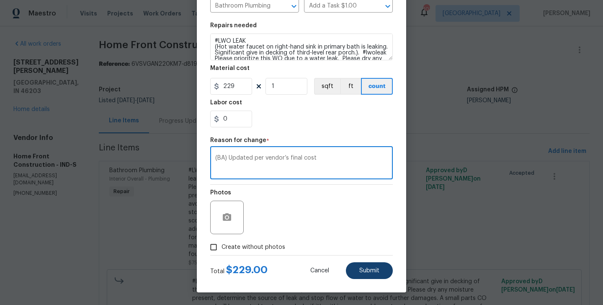
type textarea "(BA) Updated per vendor’s final cost"
click at [351, 266] on button "Submit" at bounding box center [369, 270] width 47 height 17
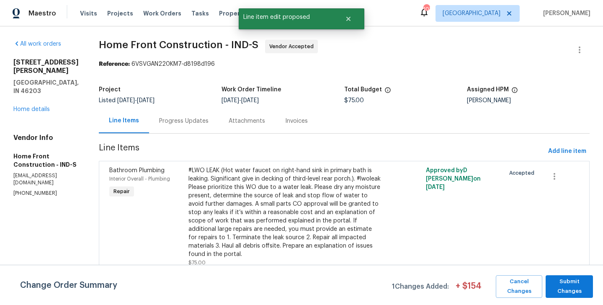
scroll to position [0, 0]
click at [583, 283] on span "Submit Changes" at bounding box center [569, 286] width 39 height 19
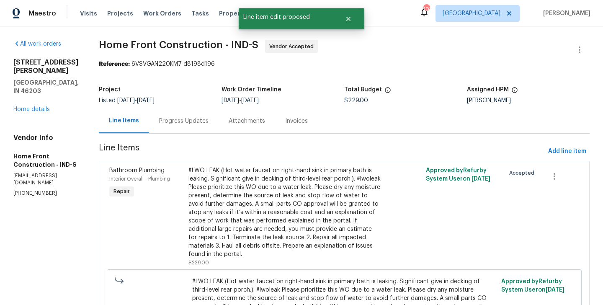
click at [209, 119] on div "Progress Updates" at bounding box center [183, 121] width 49 height 8
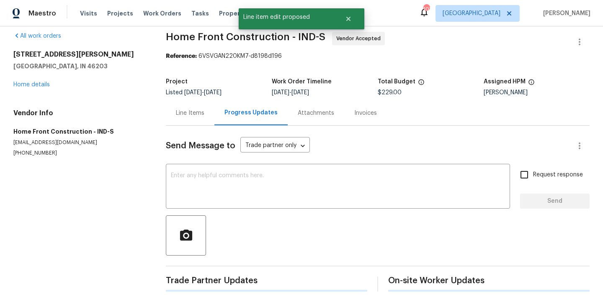
scroll to position [47, 0]
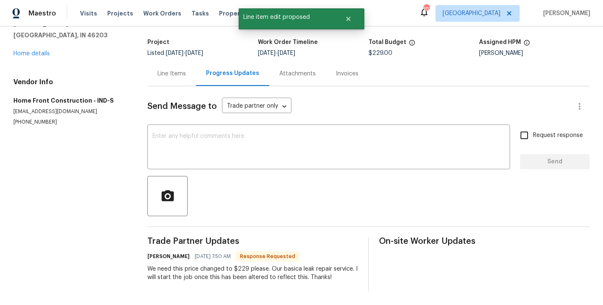
click at [153, 257] on h6 "Joel Godsey" at bounding box center [168, 256] width 42 height 8
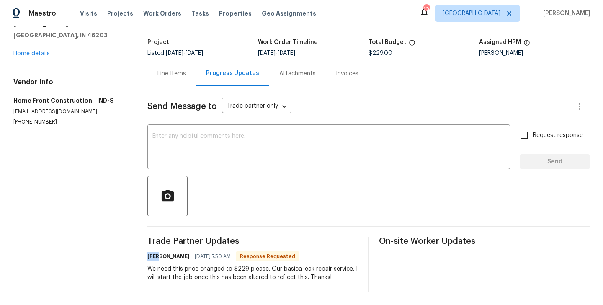
click at [153, 257] on h6 "Joel Godsey" at bounding box center [168, 256] width 42 height 8
copy h6 "Joel"
click at [196, 163] on div "x ​" at bounding box center [328, 148] width 363 height 43
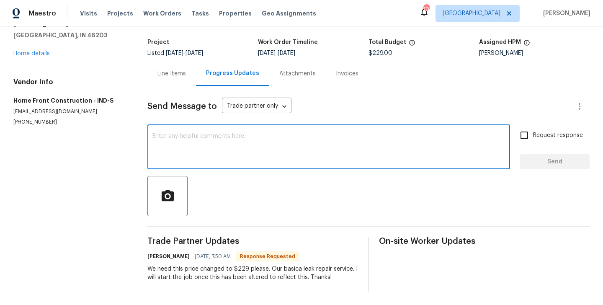
paste textarea "Joel"
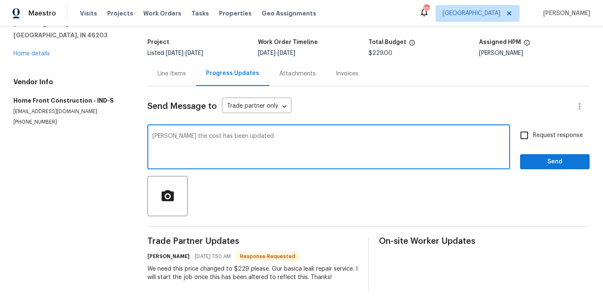
scroll to position [0, 0]
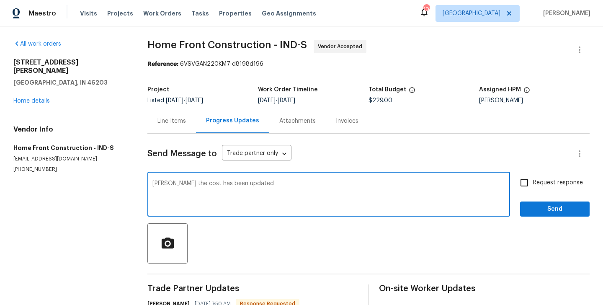
click at [267, 203] on textarea "Joel the cost has been updated" at bounding box center [328, 195] width 353 height 29
type textarea "Joel the cost has been updated. Please let me know when the work is scheduled t…"
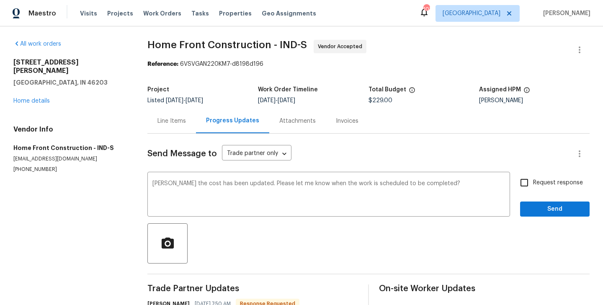
click at [534, 187] on span "Request response" at bounding box center [558, 182] width 50 height 9
click at [533, 187] on input "Request response" at bounding box center [525, 183] width 18 height 18
checkbox input "true"
click at [534, 196] on div "Request response Send" at bounding box center [555, 195] width 70 height 43
click at [534, 206] on span "Send" at bounding box center [555, 209] width 56 height 10
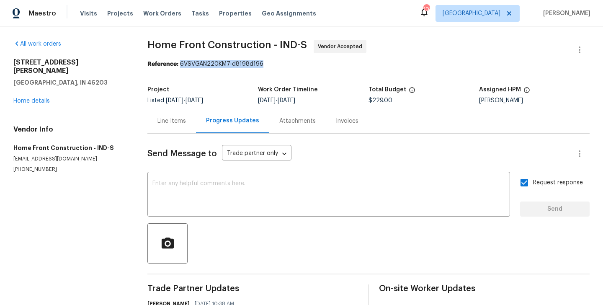
drag, startPoint x: 181, startPoint y: 67, endPoint x: 302, endPoint y: 67, distance: 121.1
click at [302, 67] on div "Reference: 6VSVGAN220KM7-d8198d196" at bounding box center [368, 64] width 442 height 8
copy div "6VSVGAN220KM7-d8198d196"
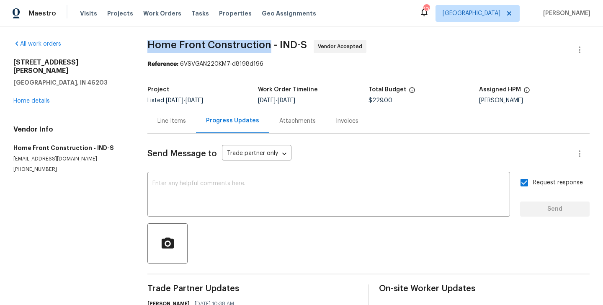
drag, startPoint x: 150, startPoint y: 46, endPoint x: 268, endPoint y: 47, distance: 118.1
click at [268, 47] on span "Home Front Construction - IND-S" at bounding box center [227, 45] width 160 height 10
copy span "Home Front Construction"
click at [26, 98] on link "Home details" at bounding box center [31, 101] width 36 height 6
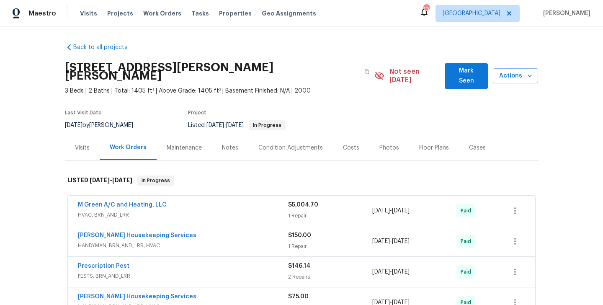
click at [84, 144] on div "Visits" at bounding box center [82, 148] width 15 height 8
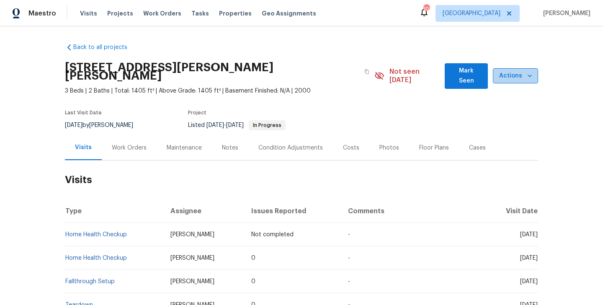
click at [514, 71] on span "Actions" at bounding box center [516, 76] width 32 height 10
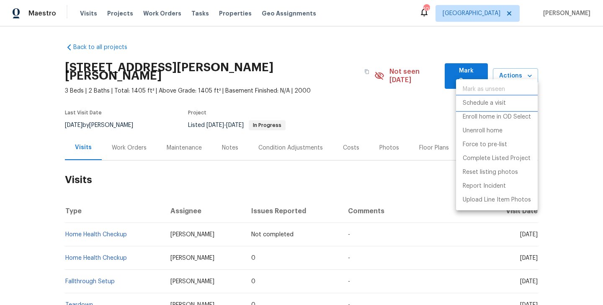
click at [481, 106] on p "Schedule a visit" at bounding box center [484, 103] width 43 height 9
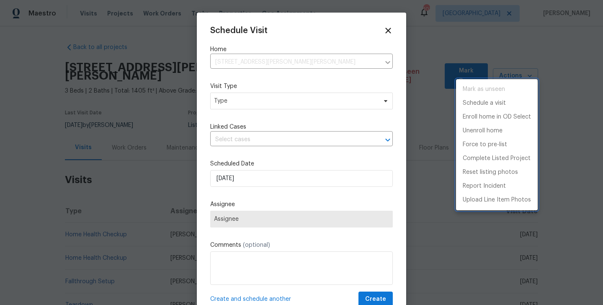
click at [245, 111] on div at bounding box center [301, 152] width 603 height 305
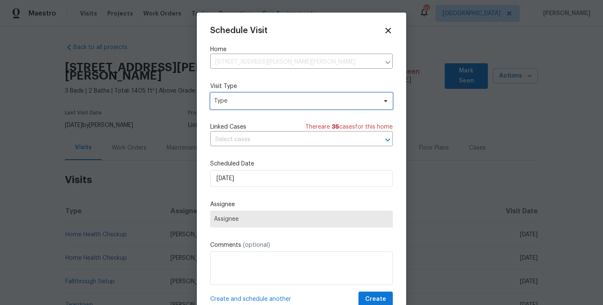
click at [229, 101] on span "Type" at bounding box center [295, 101] width 163 height 8
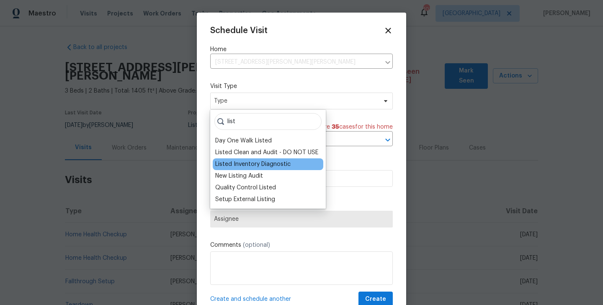
type input "list"
click at [239, 168] on div "Listed Inventory Diagnostic" at bounding box center [252, 164] width 75 height 8
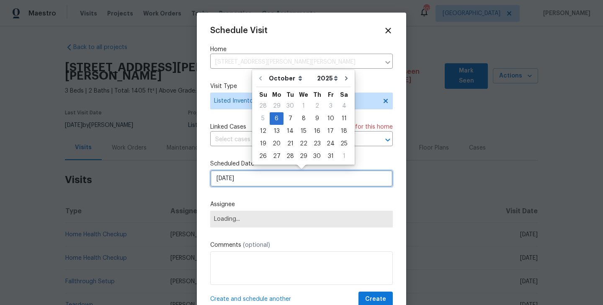
click at [259, 178] on input "[DATE]" at bounding box center [301, 178] width 183 height 17
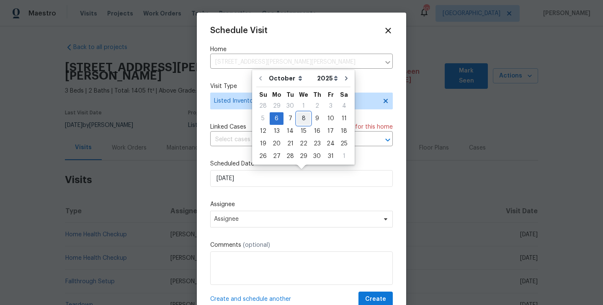
click at [301, 119] on div "8" at bounding box center [303, 119] width 13 height 12
type input "[DATE]"
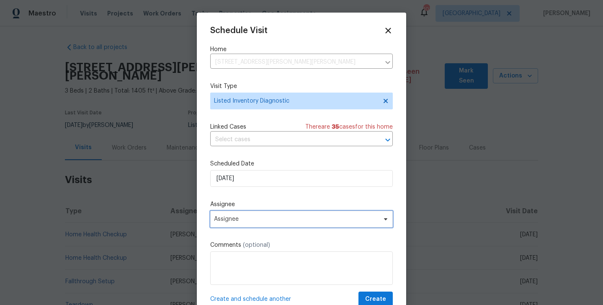
click at [272, 223] on span "Assignee" at bounding box center [301, 219] width 183 height 17
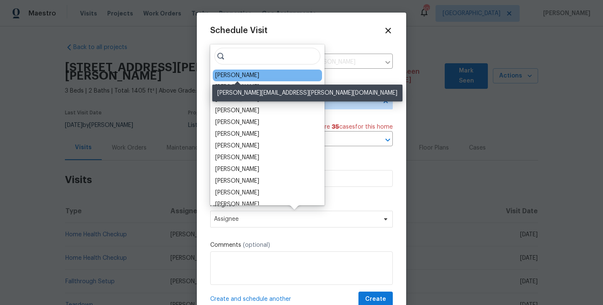
click at [245, 76] on div "[PERSON_NAME]" at bounding box center [237, 75] width 44 height 8
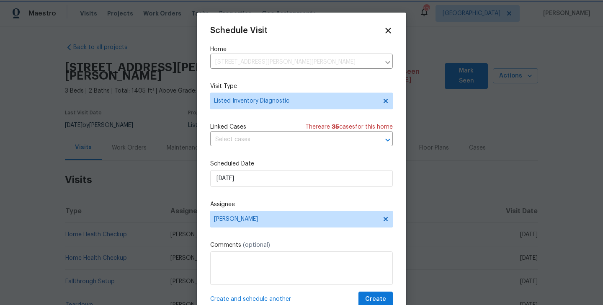
scroll to position [15, 0]
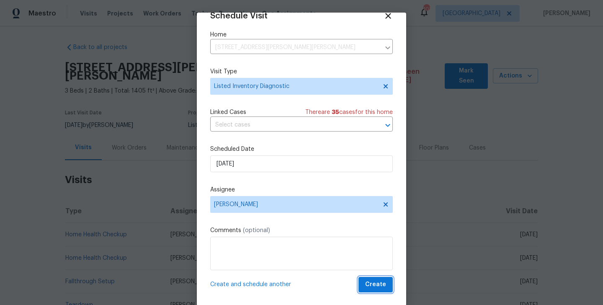
click at [379, 290] on button "Create" at bounding box center [376, 285] width 34 height 16
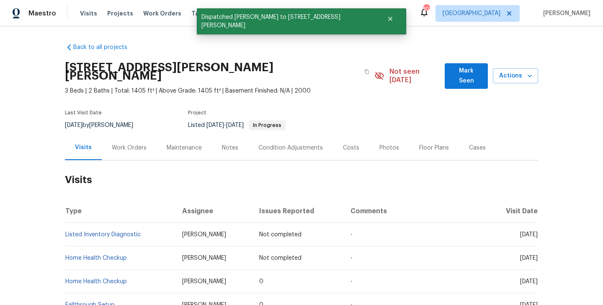
click at [143, 227] on td "Listed Inventory Diagnostic" at bounding box center [120, 234] width 111 height 23
copy link "Listed Inventory Diagnostic"
